Goal: Task Accomplishment & Management: Complete application form

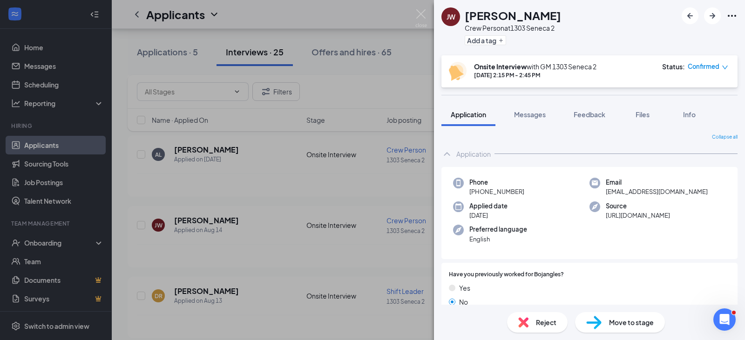
click at [25, 150] on div "JW Jatorrie Williams Crew Person at 1303 Seneca 2 Add a tag Onsite Interview wi…" at bounding box center [372, 170] width 745 height 340
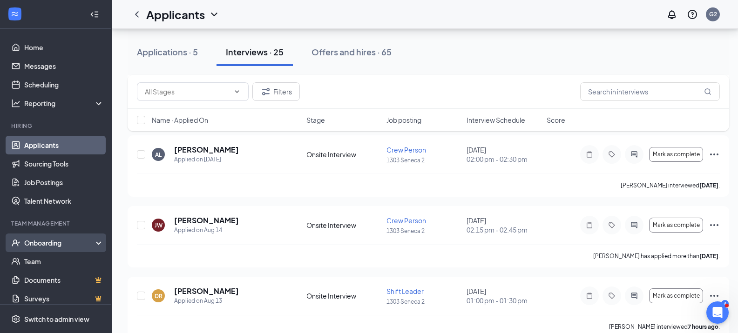
click at [42, 241] on div "Onboarding" at bounding box center [60, 242] width 72 height 9
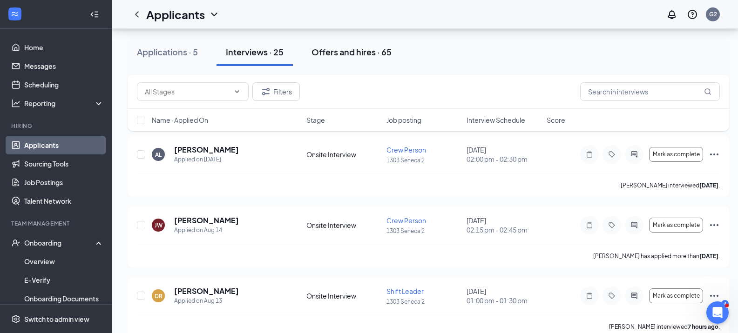
click at [331, 54] on div "Offers and hires · 65" at bounding box center [352, 52] width 80 height 12
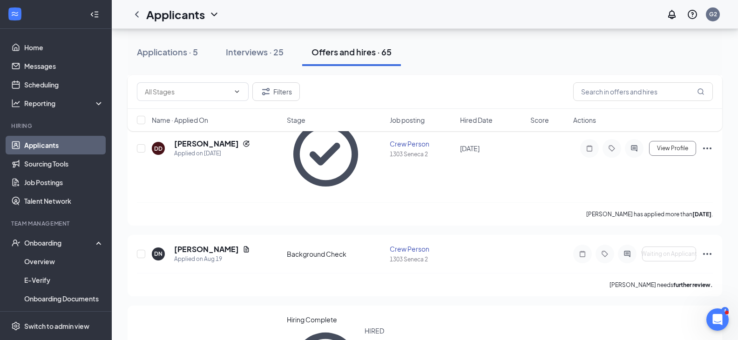
scroll to position [233, 0]
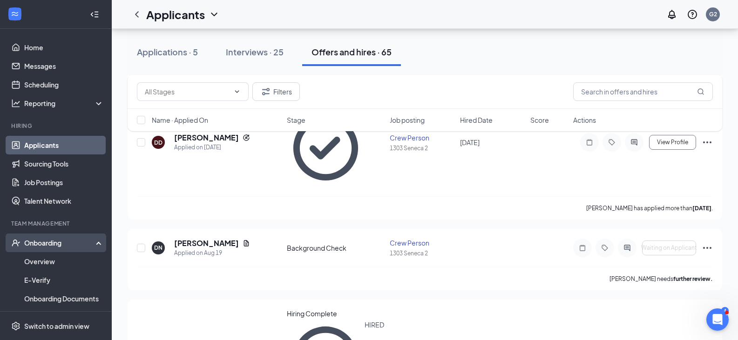
click at [56, 240] on div "Onboarding" at bounding box center [60, 242] width 72 height 9
click at [59, 241] on div "Onboarding" at bounding box center [60, 242] width 72 height 9
click at [62, 262] on link "Overview" at bounding box center [64, 261] width 80 height 19
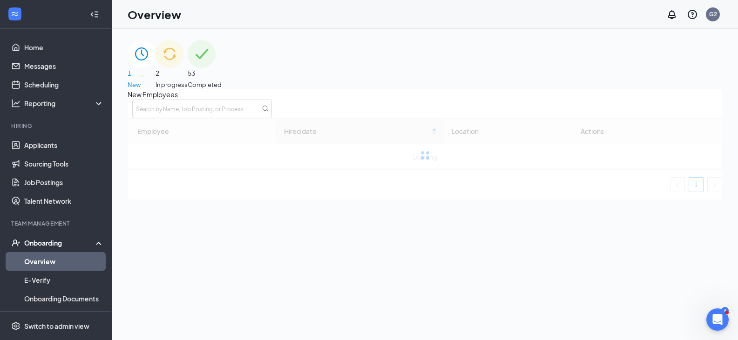
click at [188, 63] on div "2 In progress" at bounding box center [172, 64] width 32 height 49
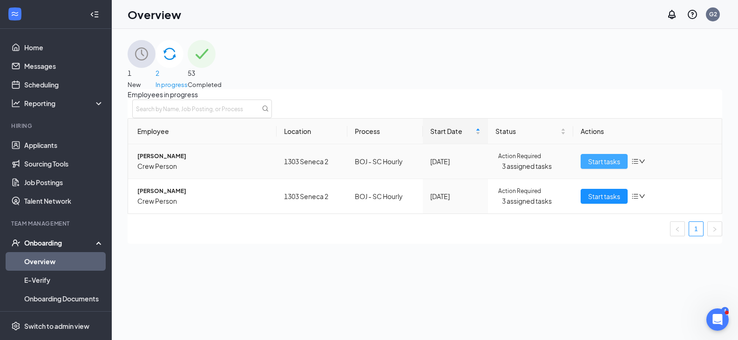
click at [590, 167] on span "Start tasks" at bounding box center [604, 161] width 32 height 10
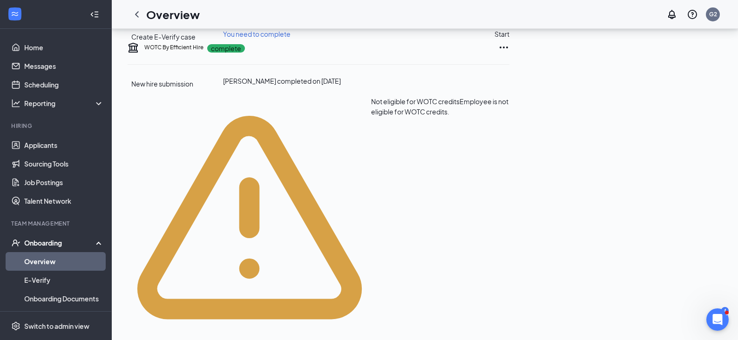
scroll to position [259, 0]
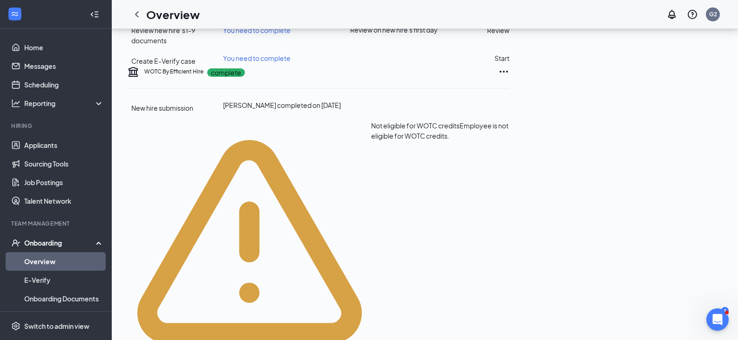
click at [509, 35] on button "Review" at bounding box center [498, 30] width 22 height 10
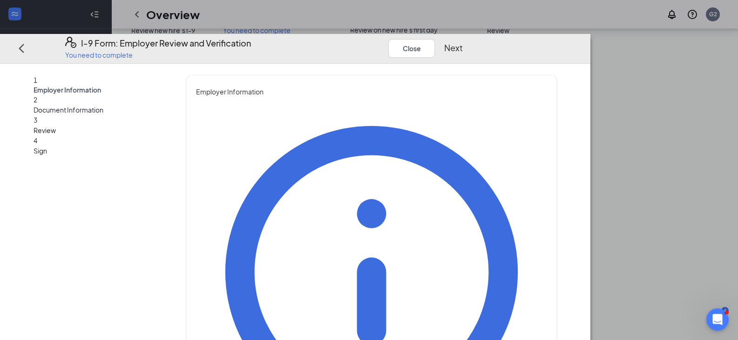
type input "Tequila"
type input "Ware"
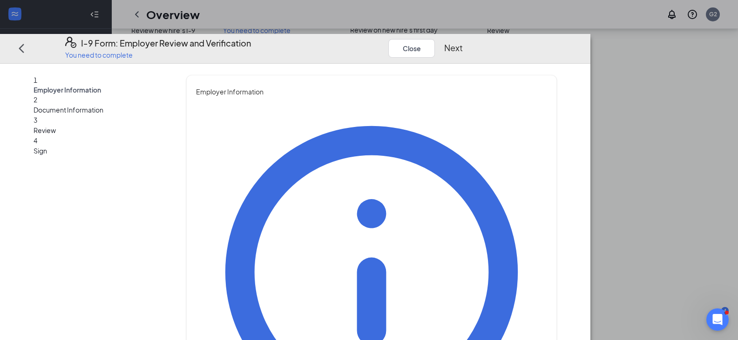
type input "AGM"
type input "[EMAIL_ADDRESS][DOMAIN_NAME]"
drag, startPoint x: 705, startPoint y: 107, endPoint x: 707, endPoint y: 125, distance: 18.8
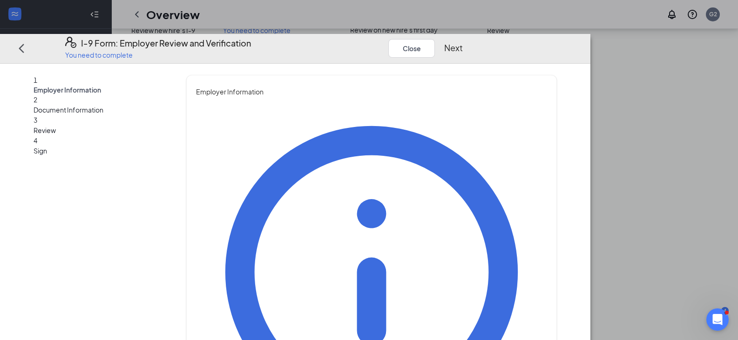
drag, startPoint x: 275, startPoint y: 327, endPoint x: 233, endPoint y: 324, distance: 42.5
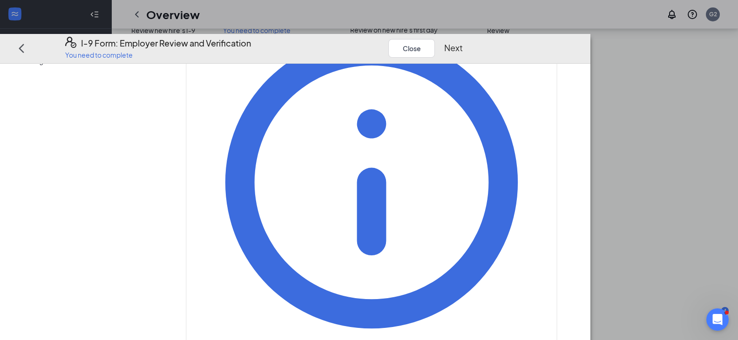
type input "6"
type input "8649737398"
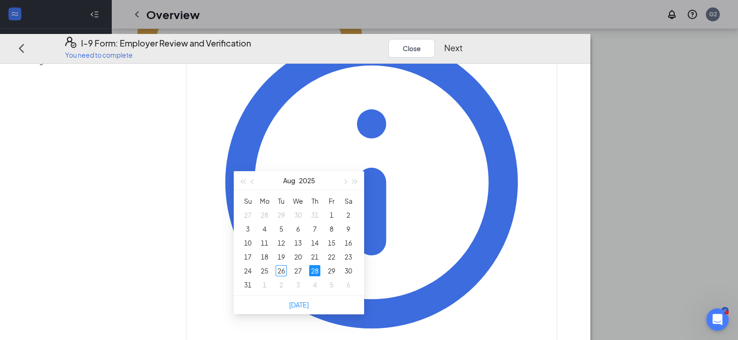
scroll to position [539, 0]
type input "[DATE]"
click at [332, 270] on div "29" at bounding box center [331, 269] width 11 height 11
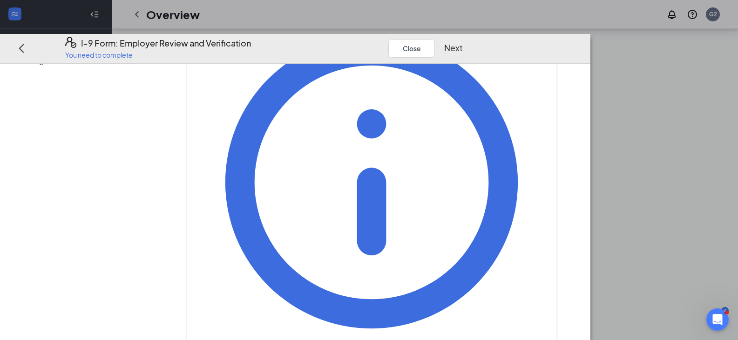
scroll to position [678, 0]
click at [463, 41] on button "Next" at bounding box center [453, 47] width 19 height 13
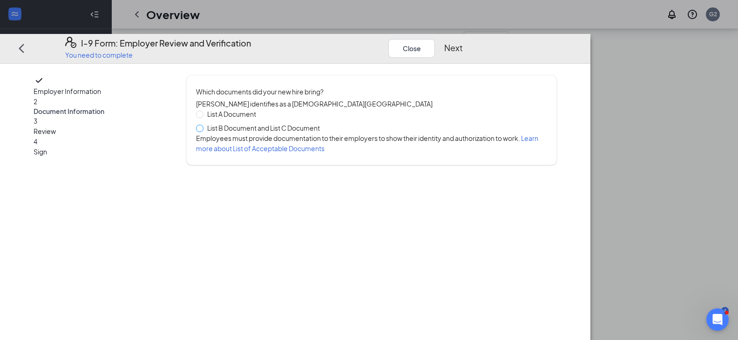
click at [203, 125] on span at bounding box center [199, 128] width 7 height 7
click at [203, 125] on input "List B Document and List C Document" at bounding box center [199, 128] width 7 height 7
radio input "true"
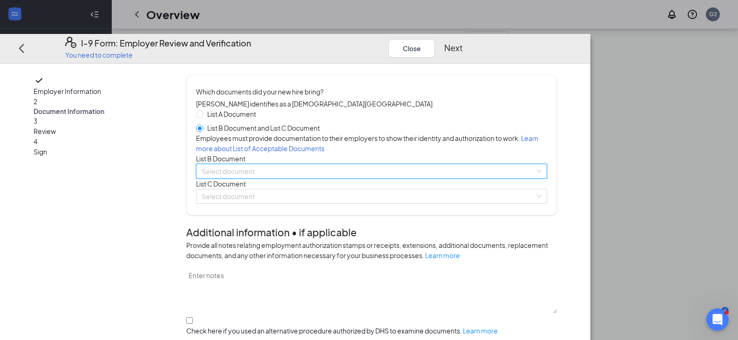
click at [251, 178] on input "search" at bounding box center [368, 171] width 333 height 14
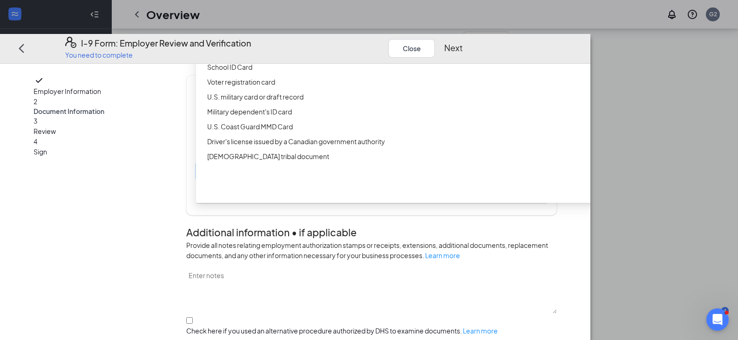
click at [262, 57] on div "ID Card issued by federal, state, or local government agency" at bounding box center [429, 52] width 444 height 10
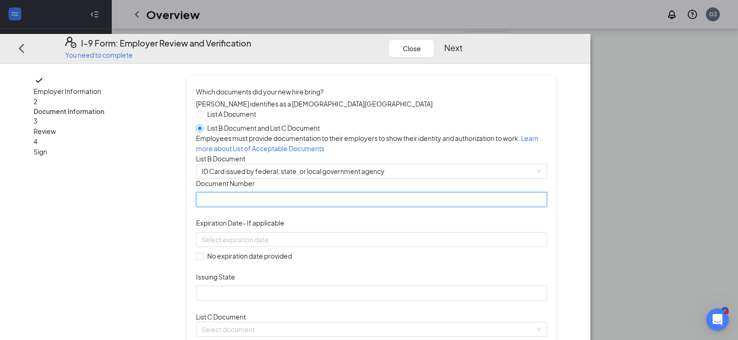
click at [256, 208] on input "Document Number" at bounding box center [371, 200] width 351 height 15
type input "107750875"
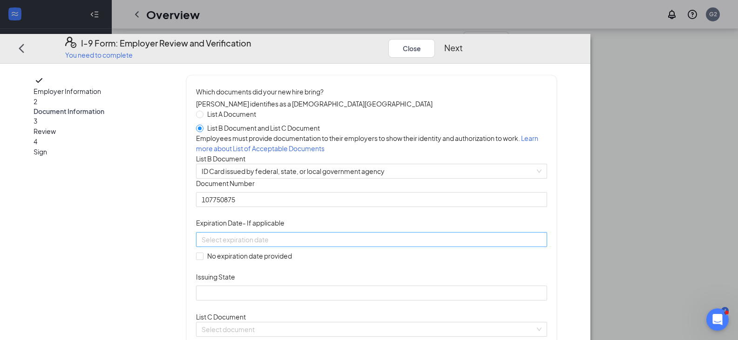
click at [392, 245] on div at bounding box center [372, 240] width 340 height 10
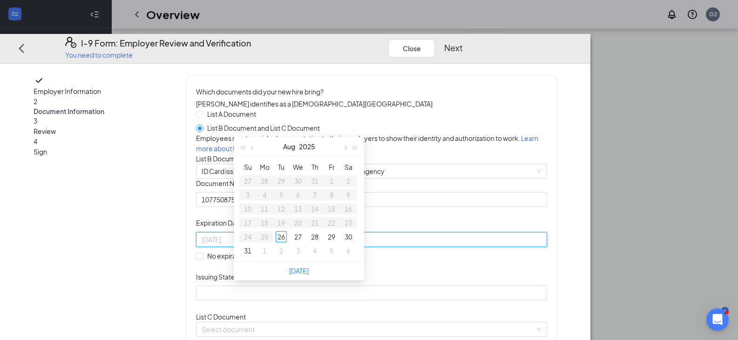
type input "[DATE]"
click at [353, 146] on span "button" at bounding box center [355, 148] width 5 height 5
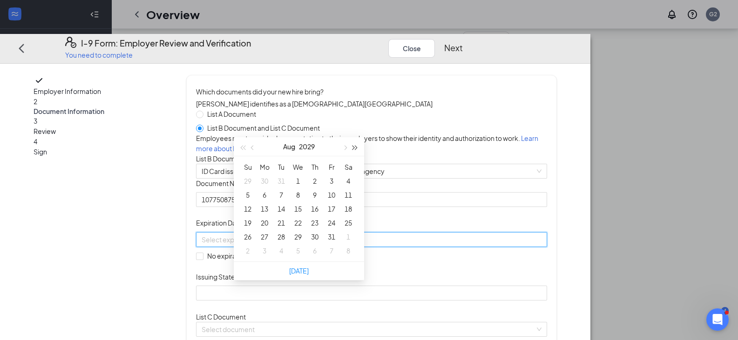
click at [353, 146] on span "button" at bounding box center [355, 148] width 5 height 5
click at [250, 147] on button "button" at bounding box center [253, 146] width 10 height 19
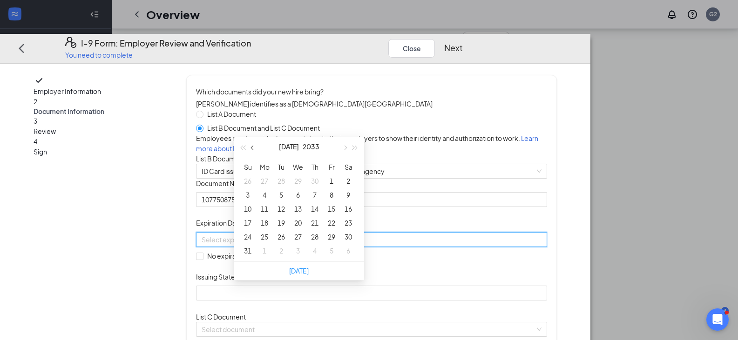
click at [250, 147] on button "button" at bounding box center [253, 146] width 10 height 19
type input "[DATE]"
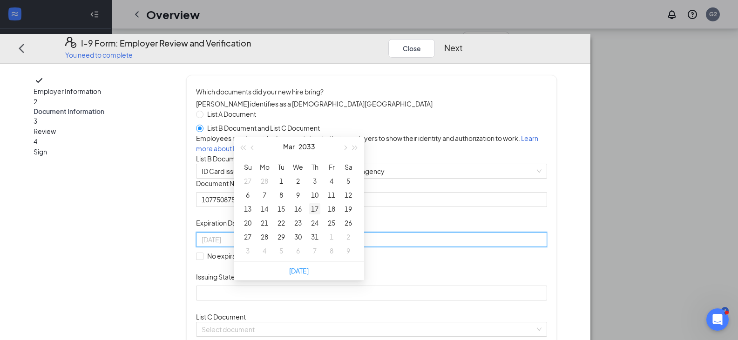
click at [318, 208] on div "17" at bounding box center [314, 208] width 11 height 11
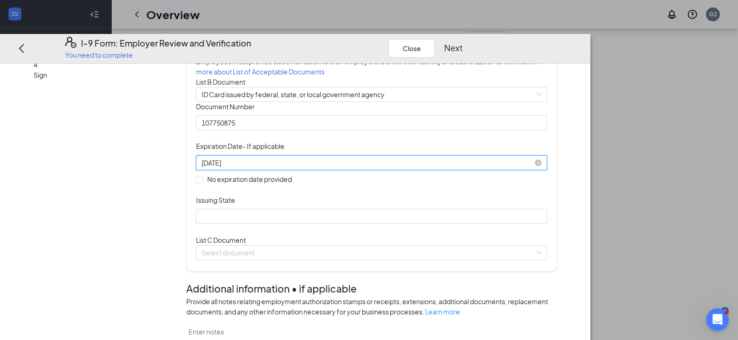
scroll to position [93, 0]
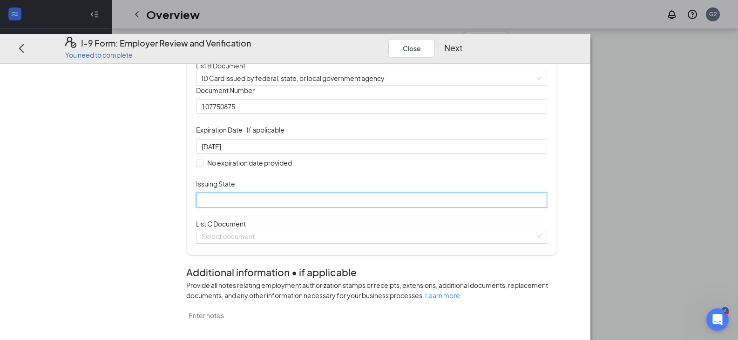
click at [262, 208] on input "Issuing State" at bounding box center [371, 200] width 351 height 15
type input "South Carrolina"
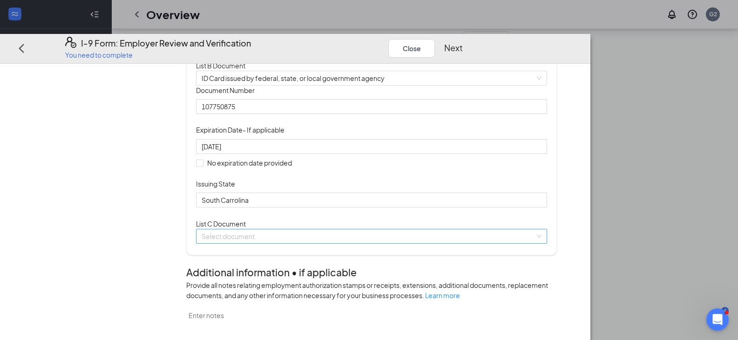
click at [268, 244] on input "search" at bounding box center [368, 237] width 333 height 14
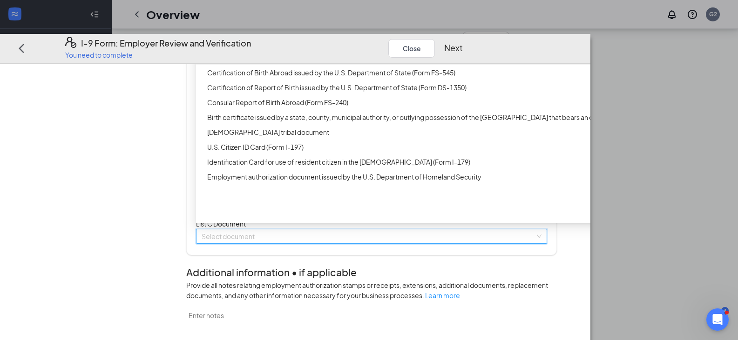
click at [293, 63] on div "Unrestricted Social Security Card" at bounding box center [429, 58] width 444 height 10
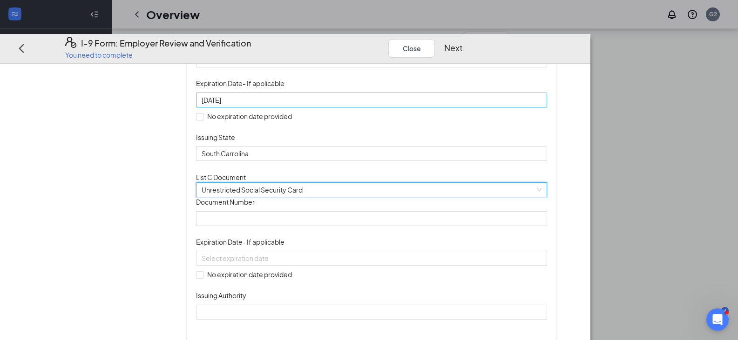
scroll to position [186, 0]
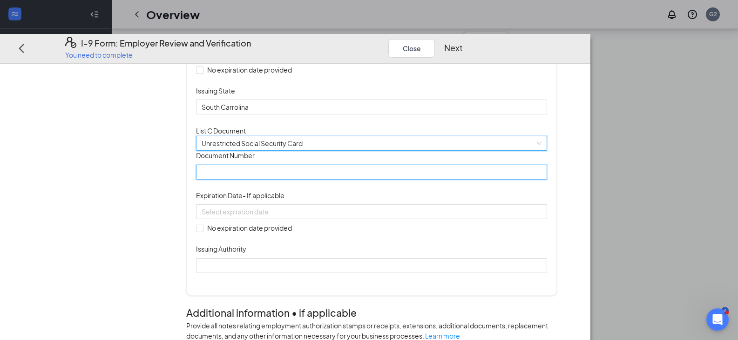
click at [281, 180] on input "Document Number" at bounding box center [371, 172] width 351 height 15
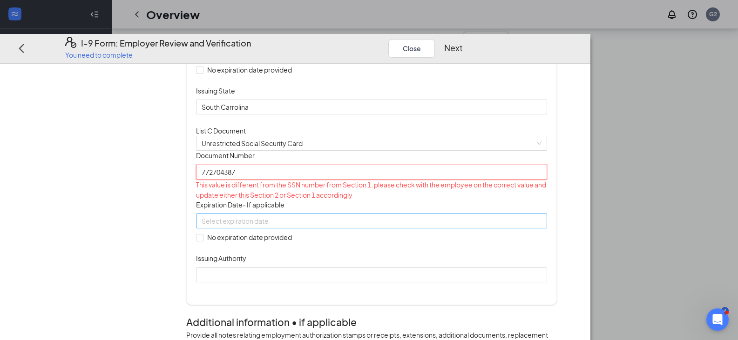
type input "772704387"
click at [265, 226] on input at bounding box center [371, 221] width 338 height 10
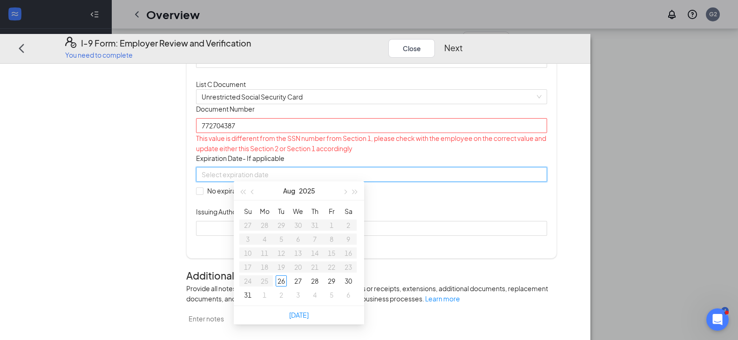
scroll to position [279, 0]
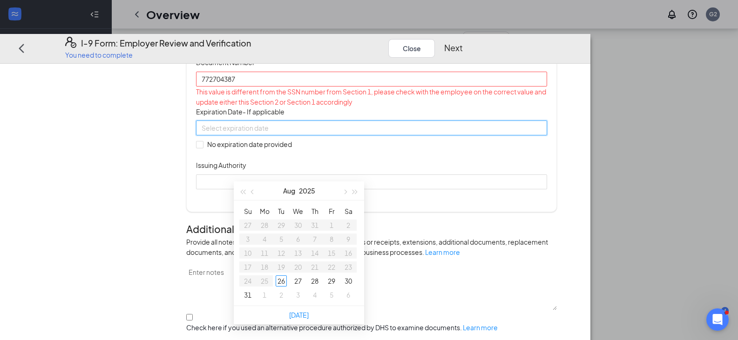
click at [432, 201] on div "Which documents did your new hire bring? Donovan B Britton identifies as a citi…" at bounding box center [371, 3] width 351 height 393
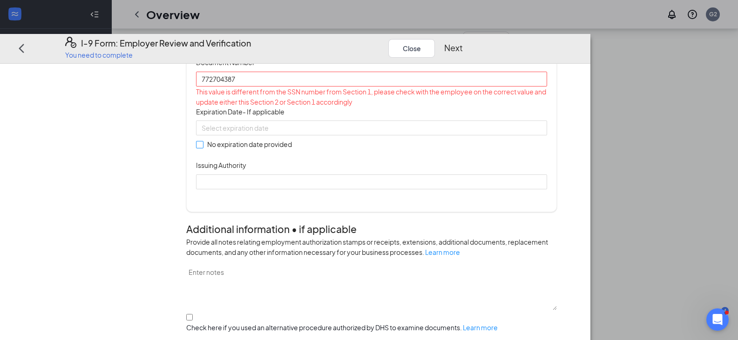
click at [243, 149] on span "No expiration date provided" at bounding box center [249, 144] width 92 height 10
click at [203, 148] on input "No expiration date provided" at bounding box center [199, 144] width 7 height 7
checkbox input "true"
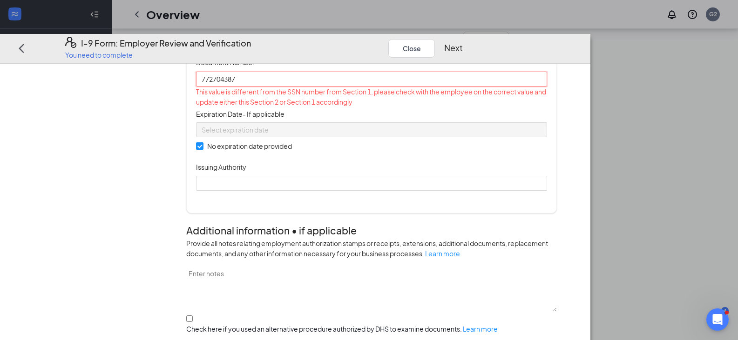
drag, startPoint x: 263, startPoint y: 171, endPoint x: 258, endPoint y: 172, distance: 4.9
click at [258, 87] on input "772704387" at bounding box center [371, 79] width 351 height 15
click at [272, 87] on input "772704387" at bounding box center [371, 79] width 351 height 15
type input "772704307"
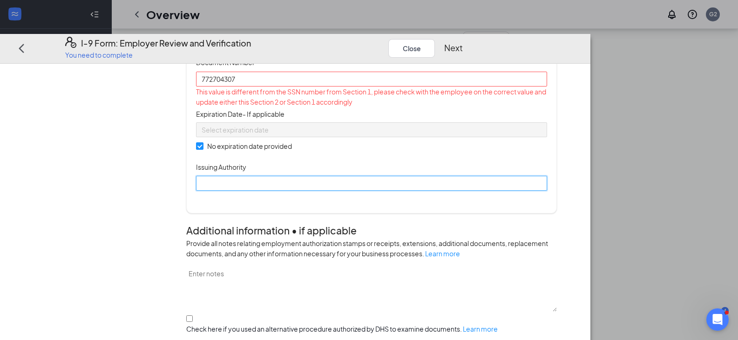
click at [324, 191] on input "Issuing Authority" at bounding box center [371, 183] width 351 height 15
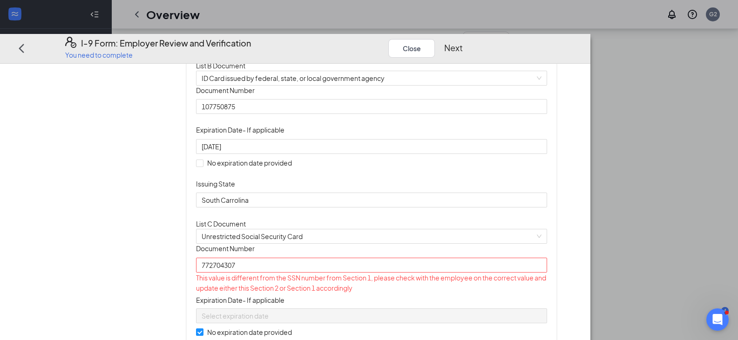
scroll to position [0, 0]
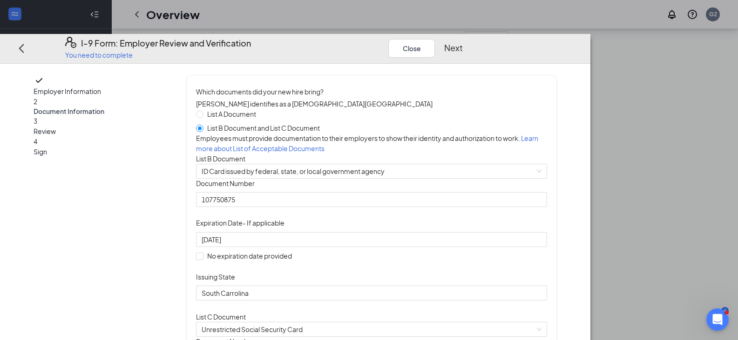
click at [132, 86] on span "Employer Information" at bounding box center [99, 91] width 131 height 10
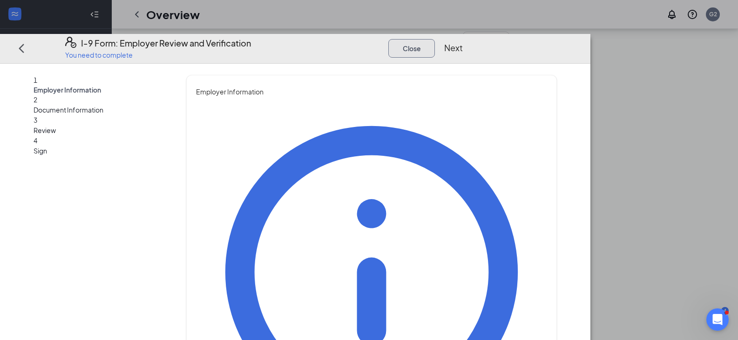
click at [435, 39] on button "Close" at bounding box center [411, 48] width 47 height 19
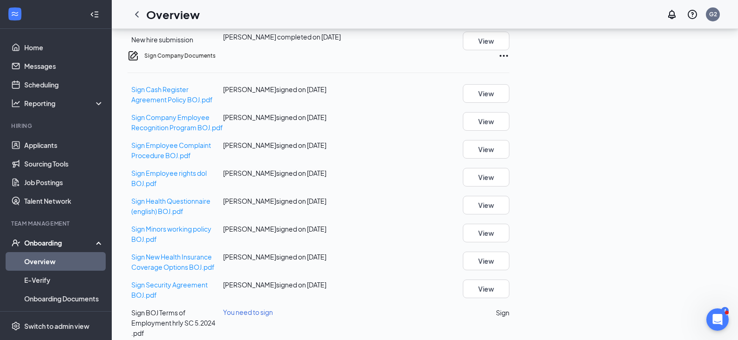
scroll to position [211, 0]
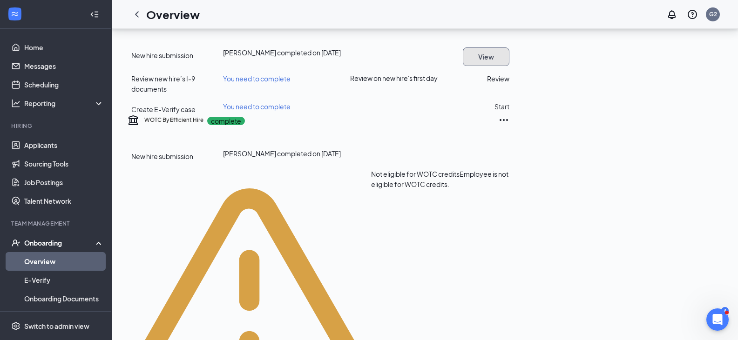
click at [509, 66] on button "View" at bounding box center [486, 56] width 47 height 19
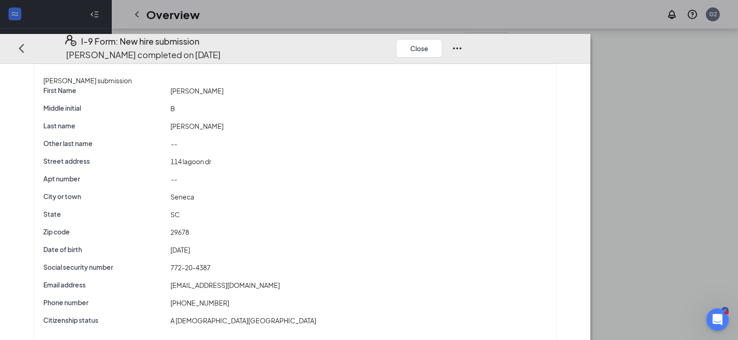
scroll to position [678, 0]
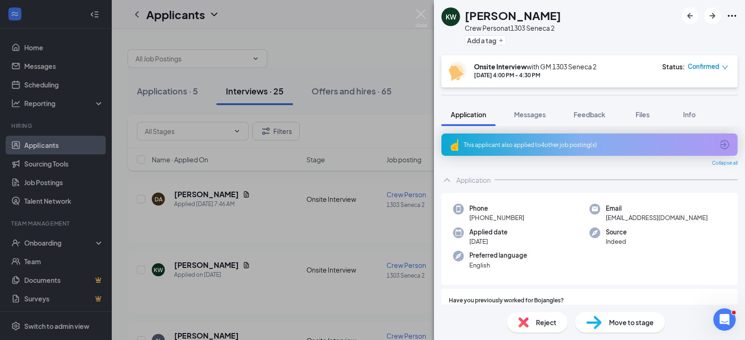
click at [312, 205] on div "KW [PERSON_NAME] Crew Person at 1303 Seneca 2 Add a tag Onsite Interview with G…" at bounding box center [372, 170] width 745 height 340
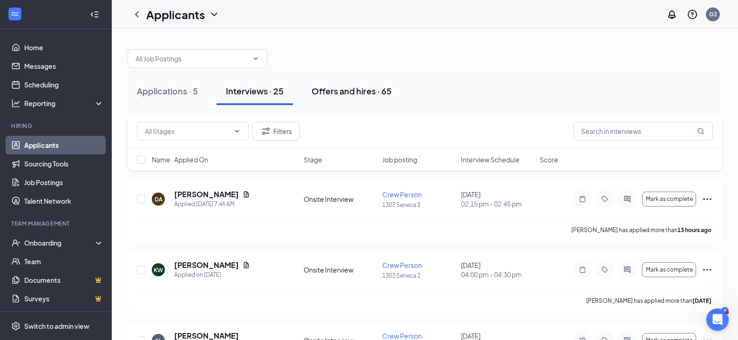
click at [356, 85] on div "Offers and hires · 65" at bounding box center [352, 91] width 80 height 12
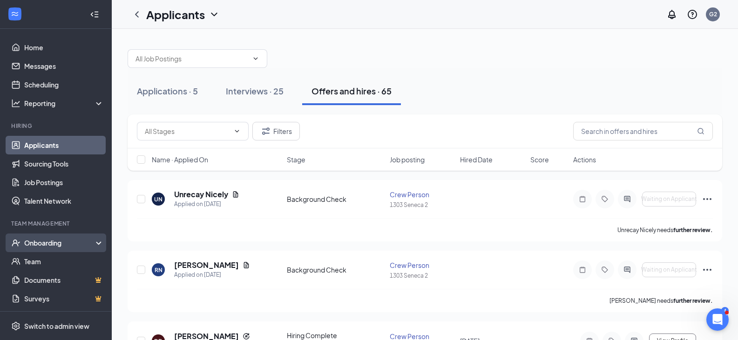
click at [54, 243] on div "Onboarding" at bounding box center [60, 242] width 72 height 9
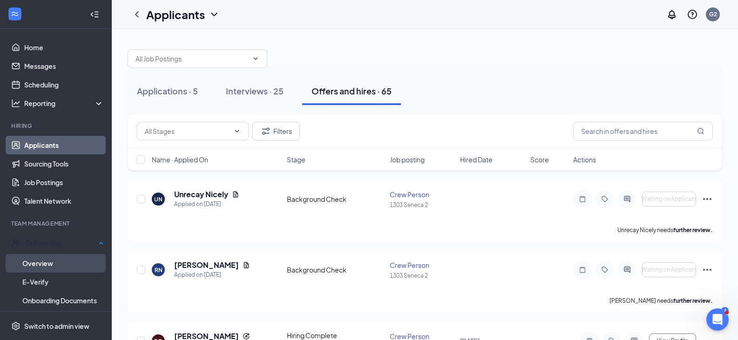
click at [50, 261] on link "Overview" at bounding box center [62, 263] width 81 height 19
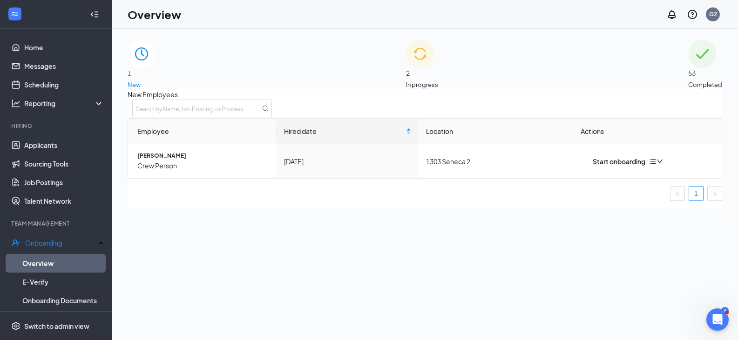
click at [438, 56] on div "2 In progress" at bounding box center [422, 64] width 32 height 49
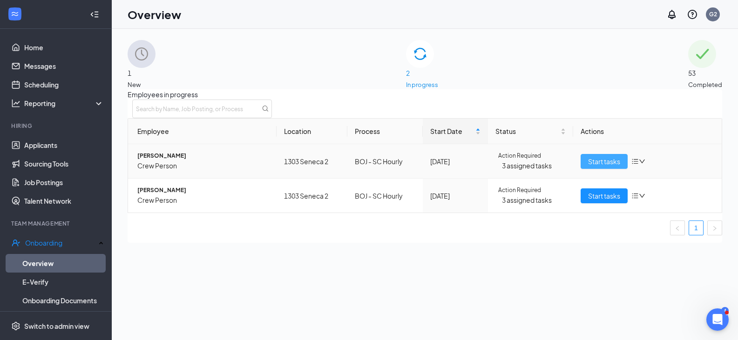
click at [581, 169] on button "Start tasks" at bounding box center [604, 161] width 47 height 15
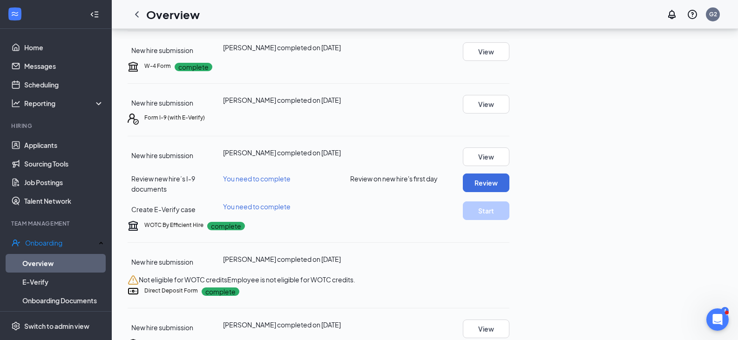
scroll to position [140, 0]
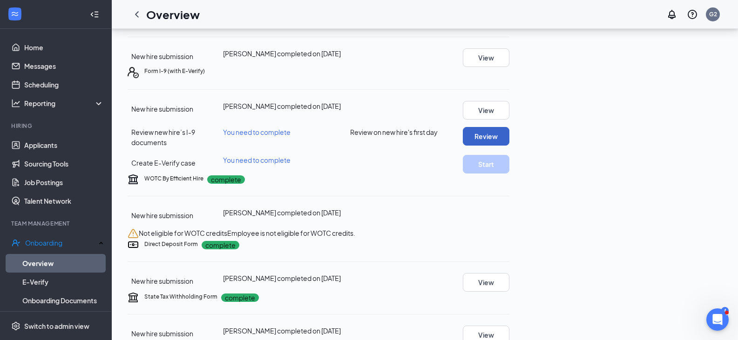
click at [509, 146] on button "Review" at bounding box center [486, 136] width 47 height 19
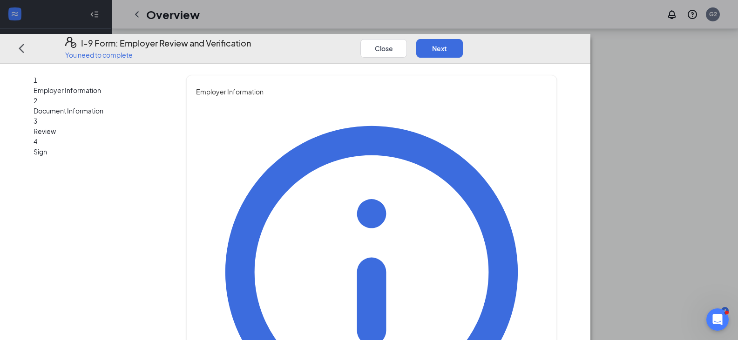
type input "Tequila"
type input "Ware"
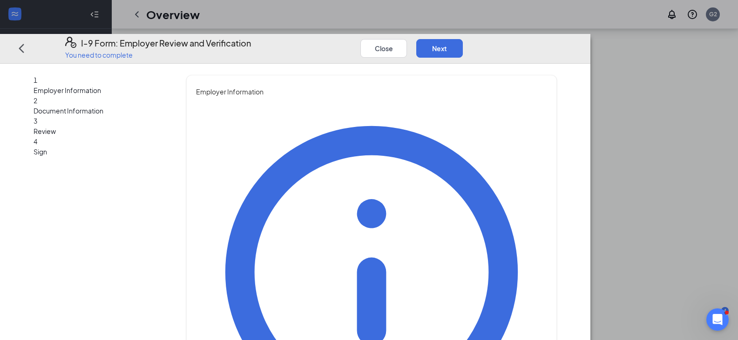
type input "AGM"
type input "[EMAIL_ADDRESS][DOMAIN_NAME]"
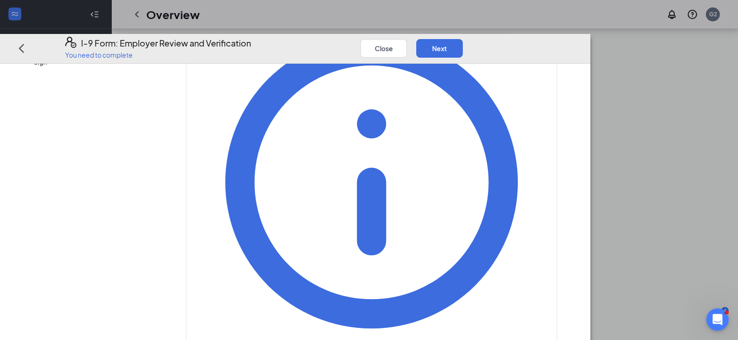
scroll to position [326, 0]
type input "8649737398"
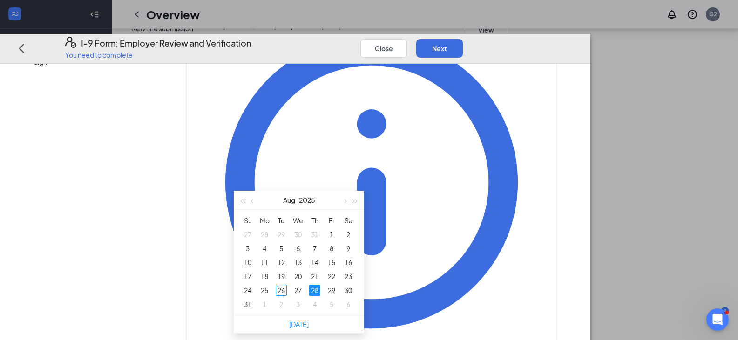
scroll to position [466, 0]
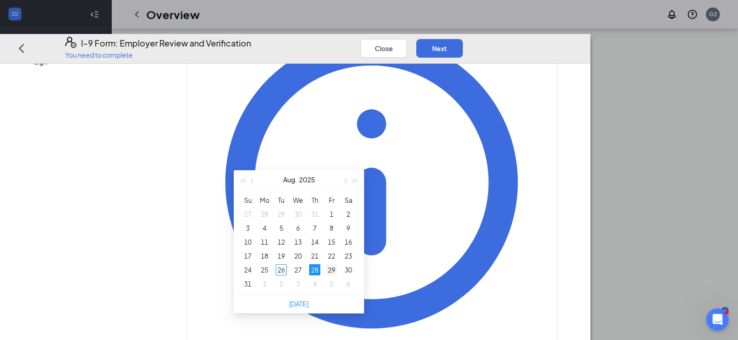
type input "[DATE]"
click at [330, 273] on div "29" at bounding box center [331, 269] width 11 height 11
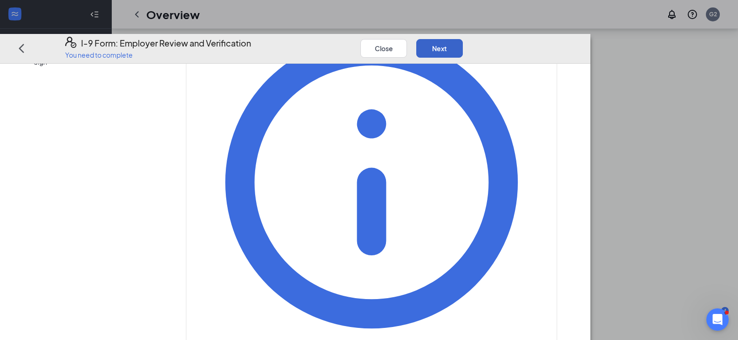
click at [463, 39] on button "Next" at bounding box center [439, 48] width 47 height 19
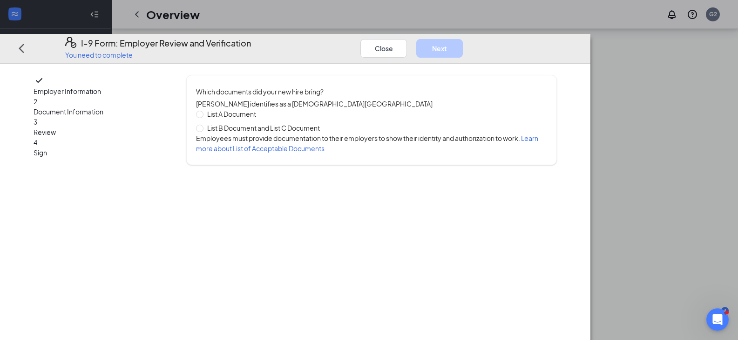
scroll to position [0, 0]
click at [247, 123] on span "List B Document and List C Document" at bounding box center [263, 128] width 120 height 10
click at [203, 125] on input "List B Document and List C Document" at bounding box center [199, 128] width 7 height 7
radio input "true"
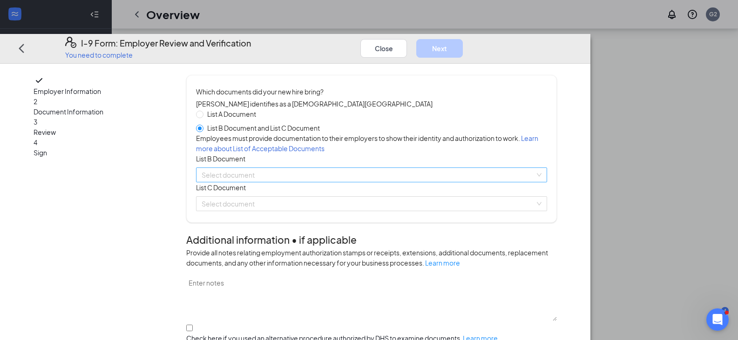
click at [271, 182] on input "search" at bounding box center [368, 175] width 333 height 14
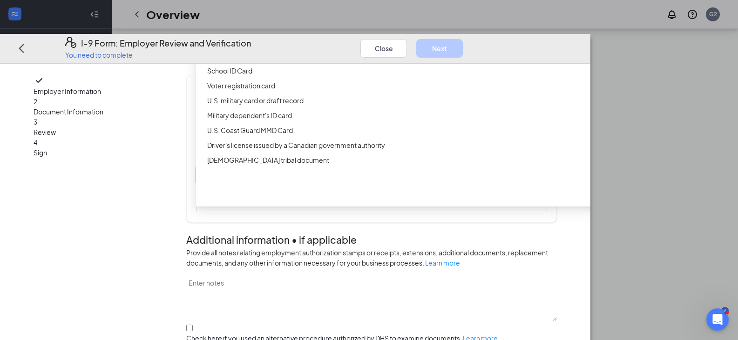
click at [287, 61] on div "ID Card issued by federal, state, or local government agency" at bounding box center [429, 56] width 444 height 10
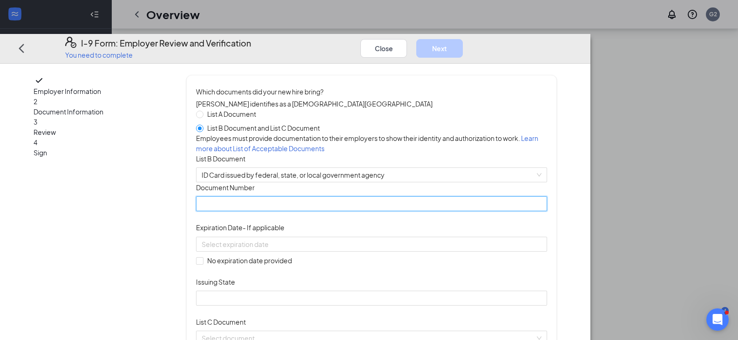
click at [263, 212] on input "Document Number" at bounding box center [371, 204] width 351 height 15
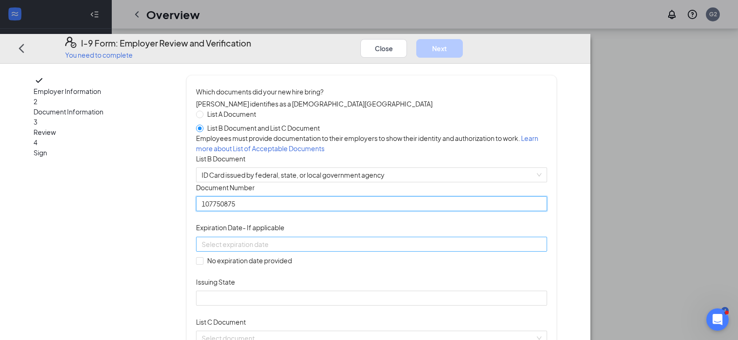
type input "107750875"
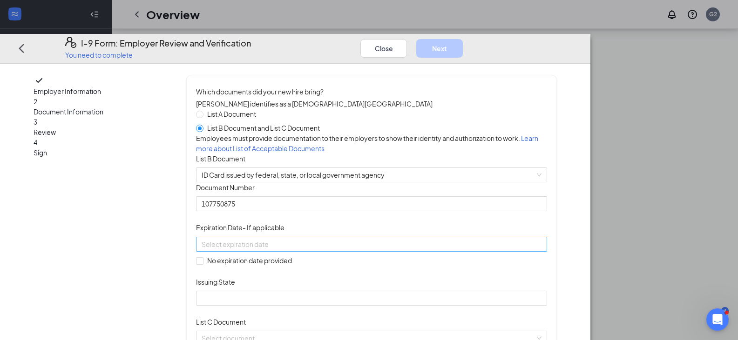
click at [393, 250] on div at bounding box center [372, 244] width 340 height 10
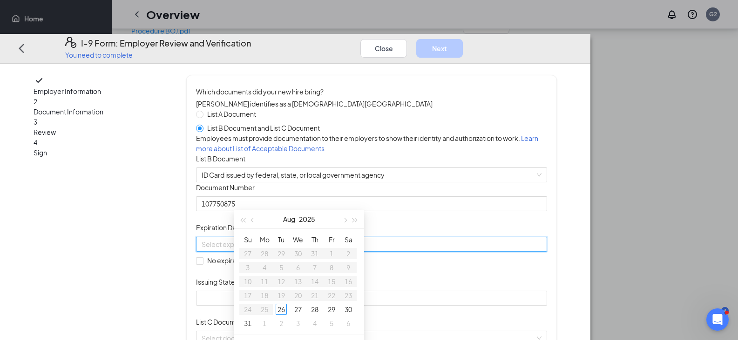
type input "[DATE]"
click at [355, 220] on span "button" at bounding box center [355, 220] width 5 height 5
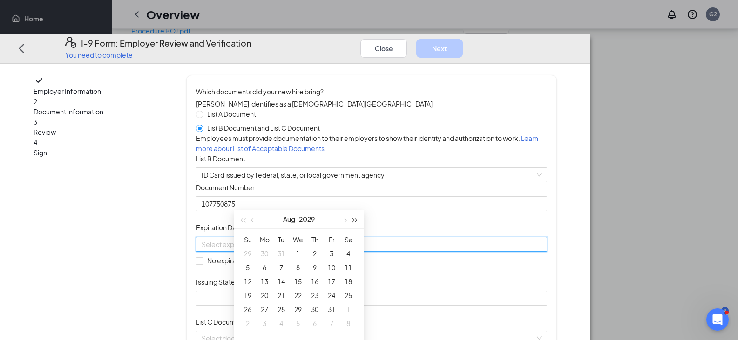
click at [355, 220] on span "button" at bounding box center [355, 220] width 5 height 5
click at [354, 217] on button "button" at bounding box center [355, 219] width 10 height 19
click at [255, 219] on button "button" at bounding box center [253, 219] width 10 height 19
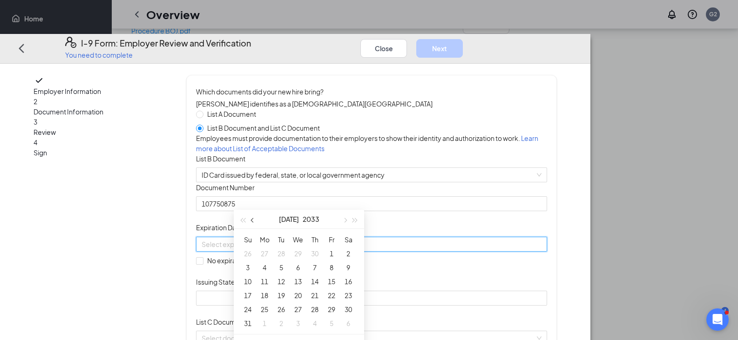
click at [255, 219] on button "button" at bounding box center [253, 219] width 10 height 19
type input "[DATE]"
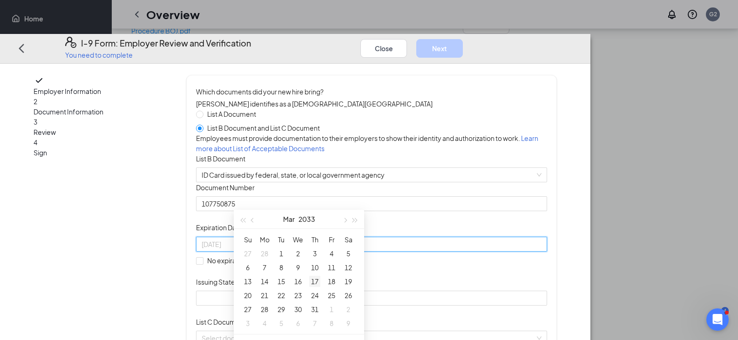
click at [314, 278] on div "17" at bounding box center [314, 281] width 11 height 11
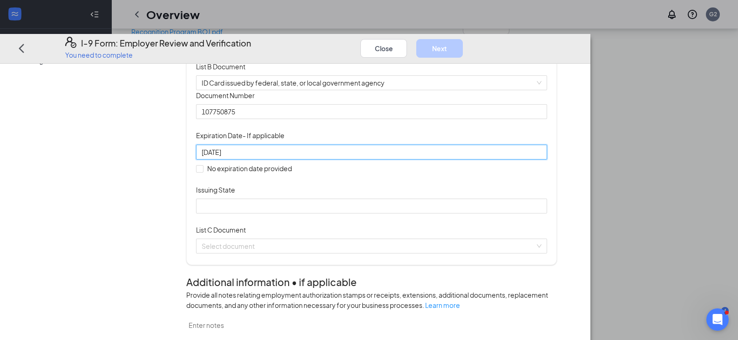
scroll to position [93, 0]
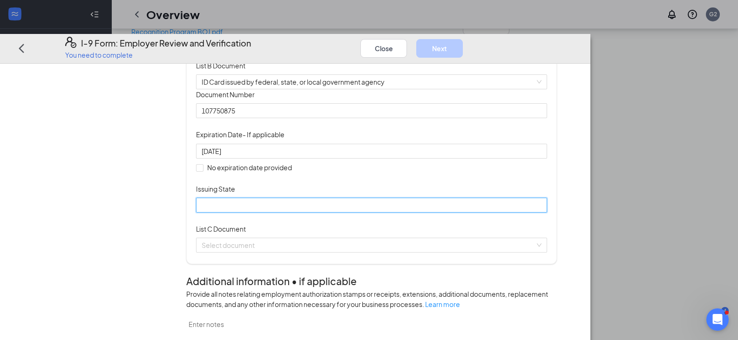
click at [317, 213] on input "Issuing State" at bounding box center [371, 205] width 351 height 15
type input "South Car0lina"
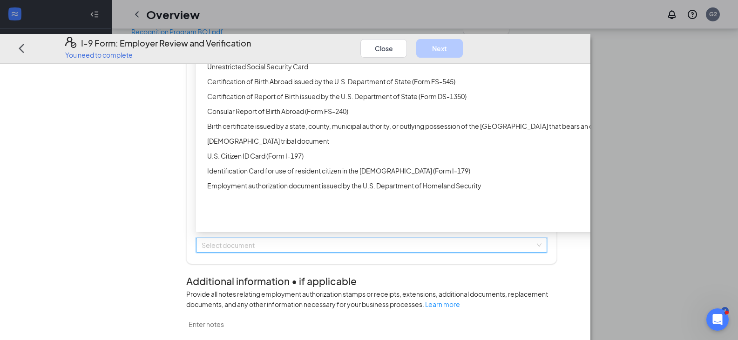
click at [270, 252] on input "search" at bounding box center [368, 245] width 333 height 14
click at [284, 72] on div "Unrestricted Social Security Card" at bounding box center [429, 66] width 444 height 10
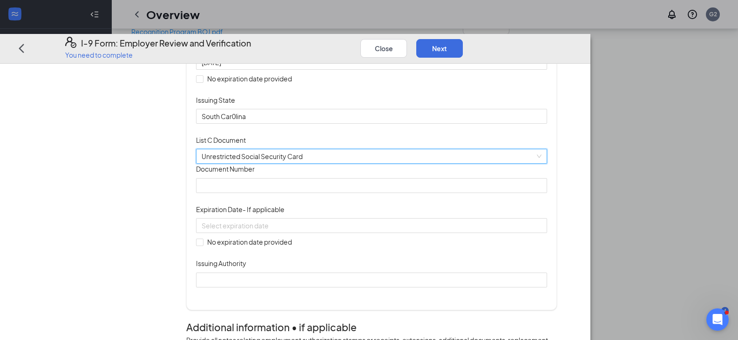
scroll to position [186, 0]
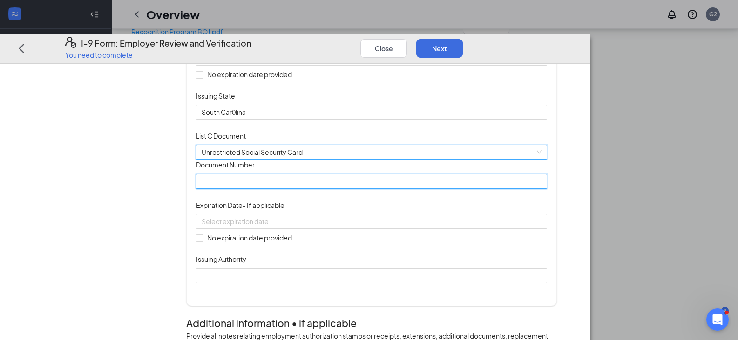
click at [278, 189] on input "Document Number" at bounding box center [371, 181] width 351 height 15
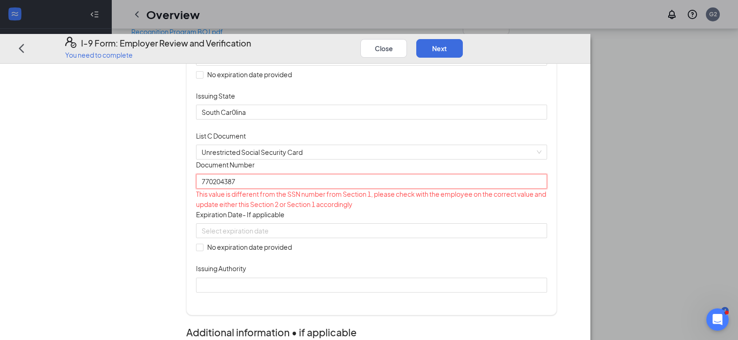
click at [250, 189] on input "770204387" at bounding box center [371, 181] width 351 height 15
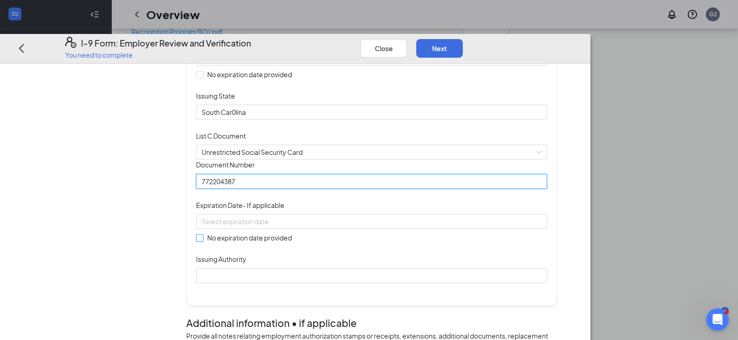
type input "772204387"
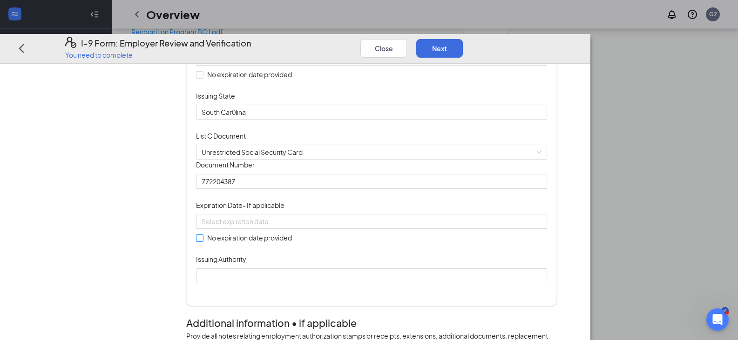
click at [203, 242] on span at bounding box center [199, 238] width 7 height 7
click at [203, 241] on input "No expiration date provided" at bounding box center [199, 238] width 7 height 7
checkbox input "true"
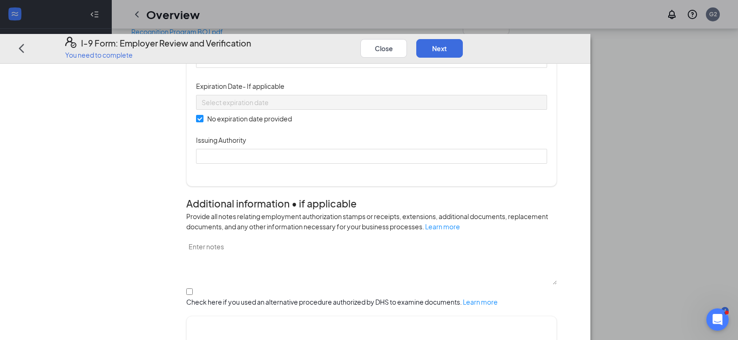
scroll to position [326, 0]
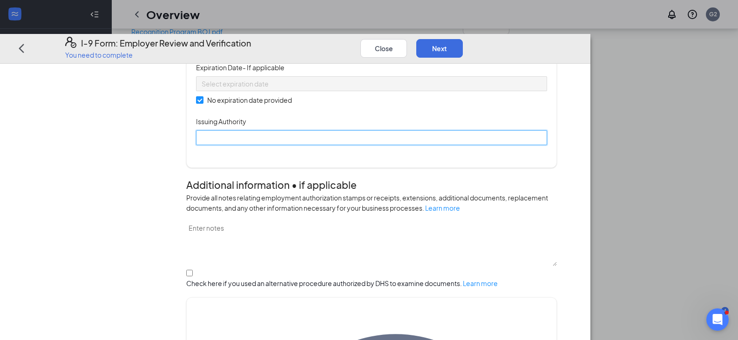
click at [282, 145] on input "Issuing Authority" at bounding box center [371, 137] width 351 height 15
type input "Social Security"
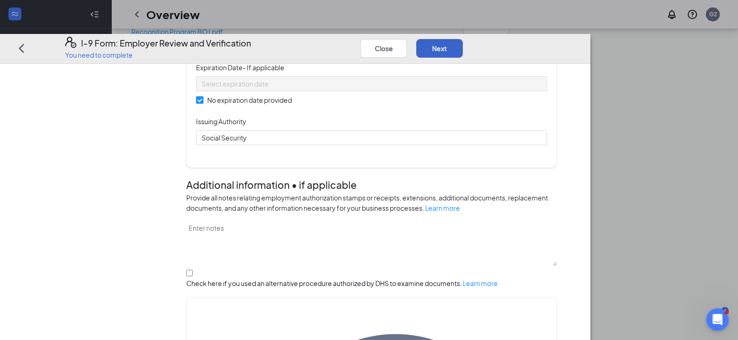
click at [463, 39] on button "Next" at bounding box center [439, 48] width 47 height 19
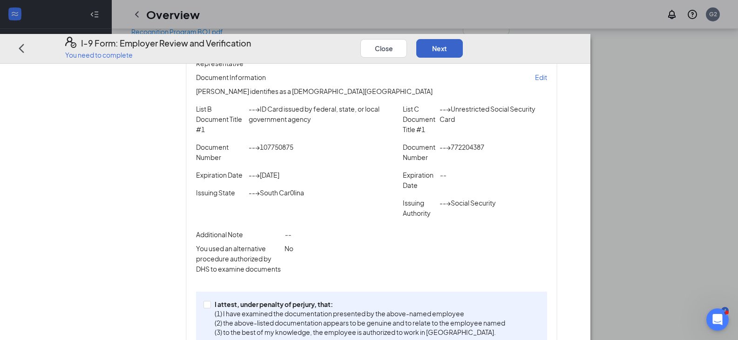
scroll to position [605, 0]
click at [210, 301] on input "I attest, under penalty of [PERSON_NAME], that: (1) I have examined the documen…" at bounding box center [206, 304] width 7 height 7
checkbox input "true"
click at [463, 39] on button "Next" at bounding box center [439, 48] width 47 height 19
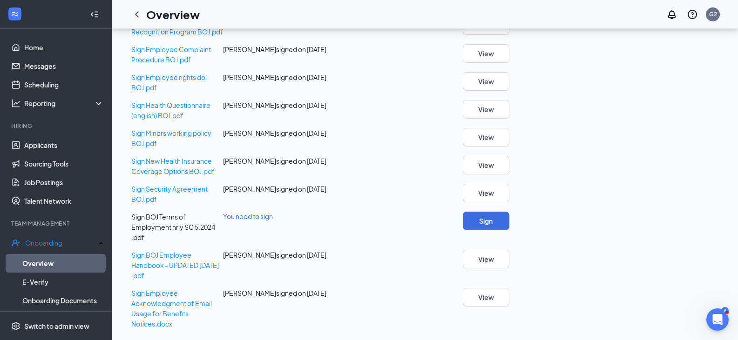
scroll to position [678, 0]
click at [509, 231] on button "Sign" at bounding box center [486, 221] width 47 height 19
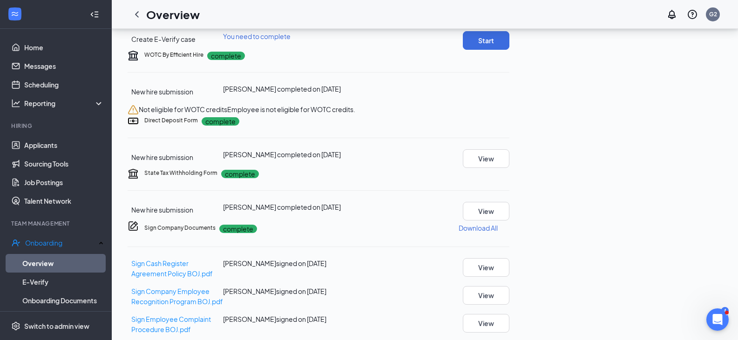
scroll to position [263, 0]
click at [509, 50] on button "Start" at bounding box center [486, 41] width 47 height 19
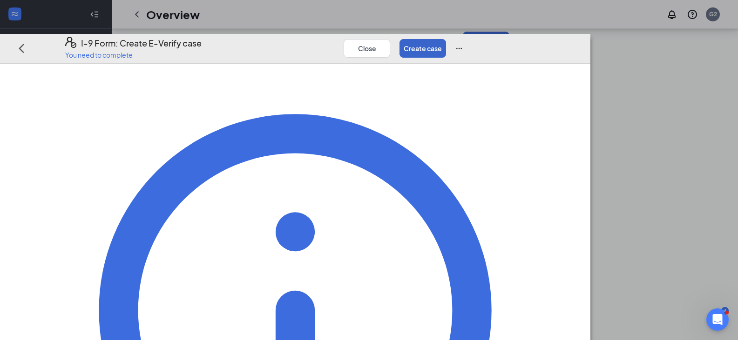
click at [446, 39] on button "Create case" at bounding box center [423, 48] width 47 height 19
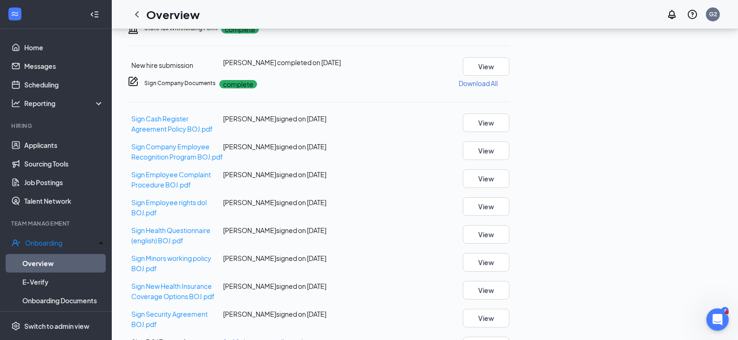
scroll to position [729, 0]
